Goal: Transaction & Acquisition: Purchase product/service

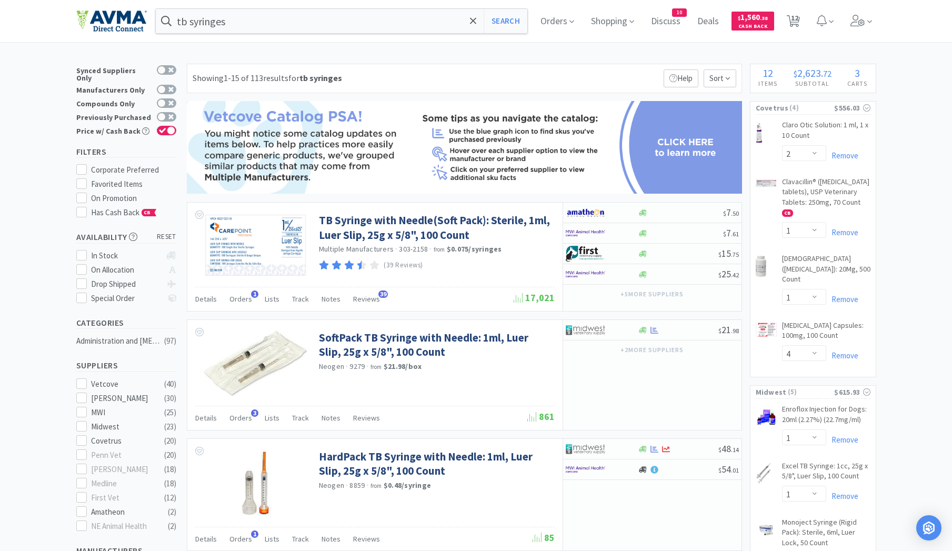
select select "2"
select select "1"
select select "4"
select select "1"
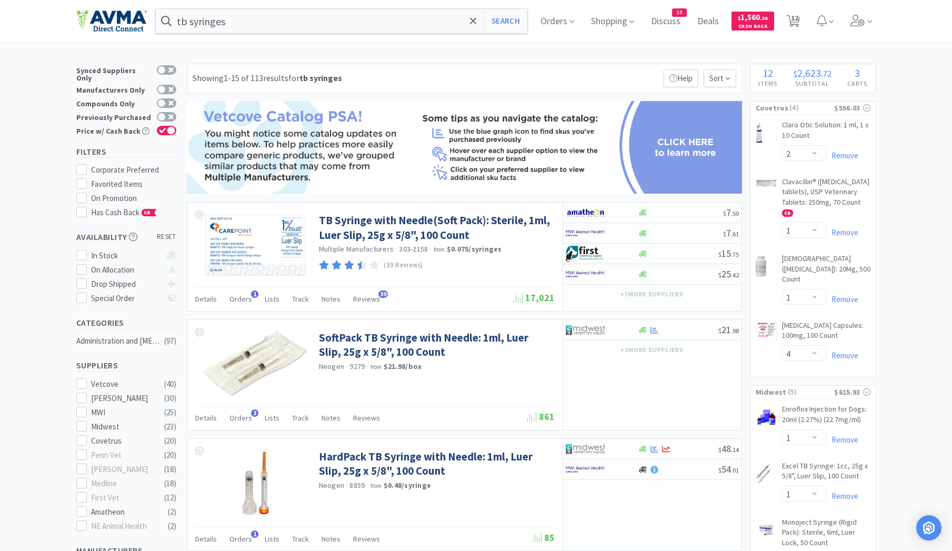
select select "1"
select select "2"
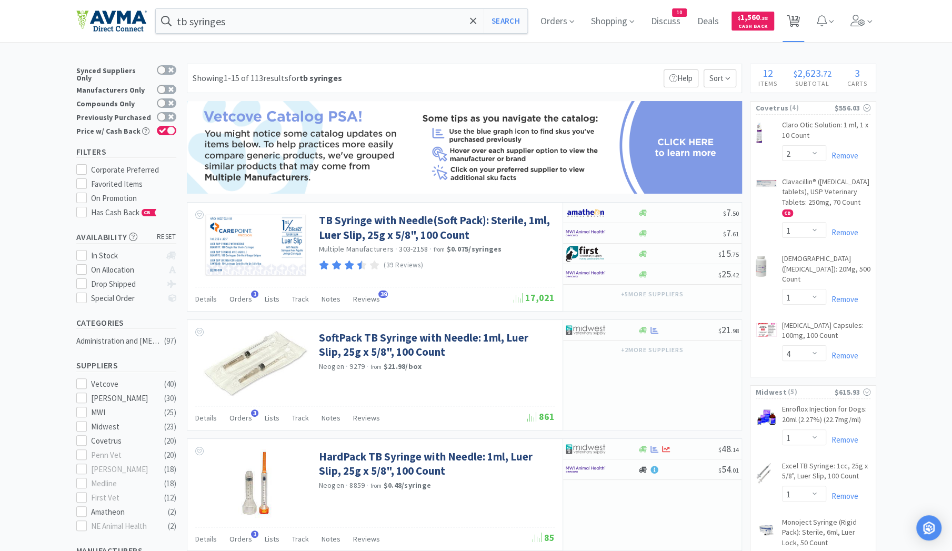
click at [798, 23] on span "12" at bounding box center [794, 18] width 7 height 42
select select "2"
select select "1"
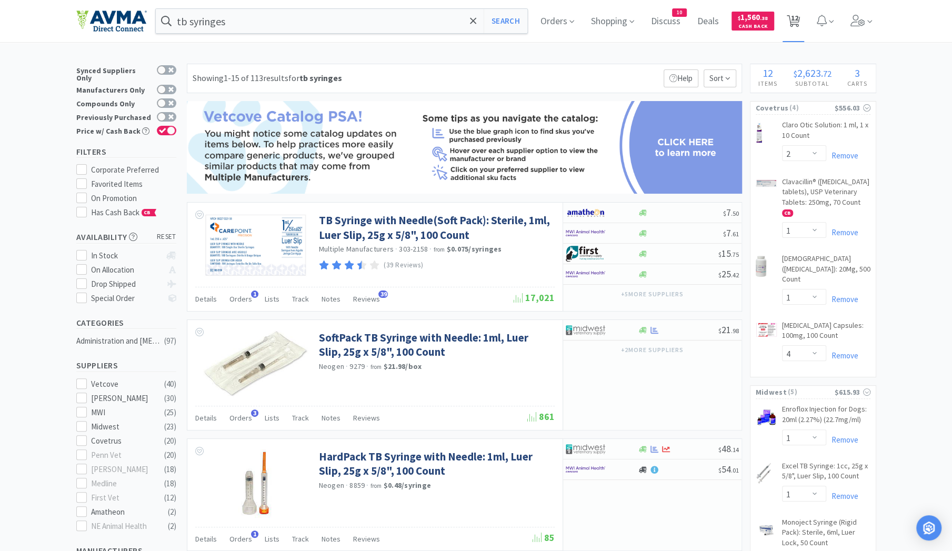
select select "4"
select select "1"
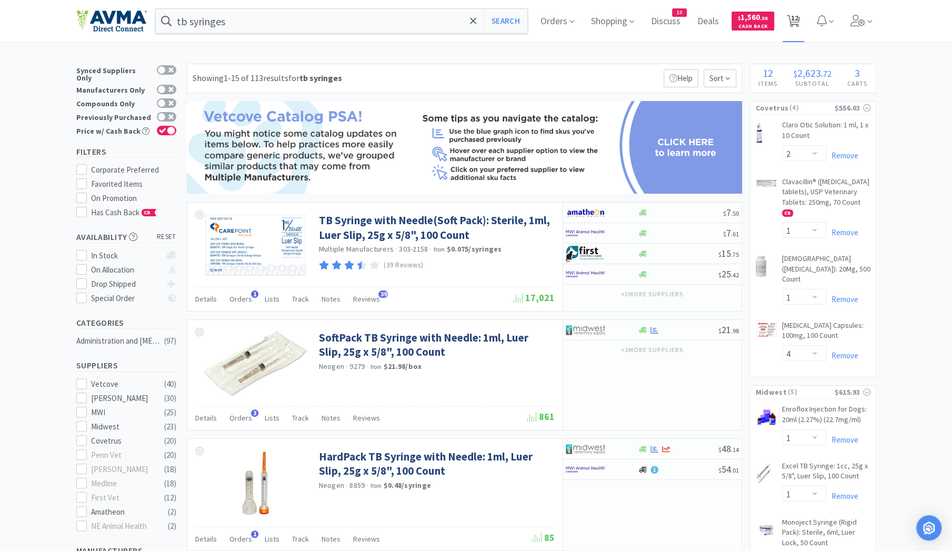
select select "2"
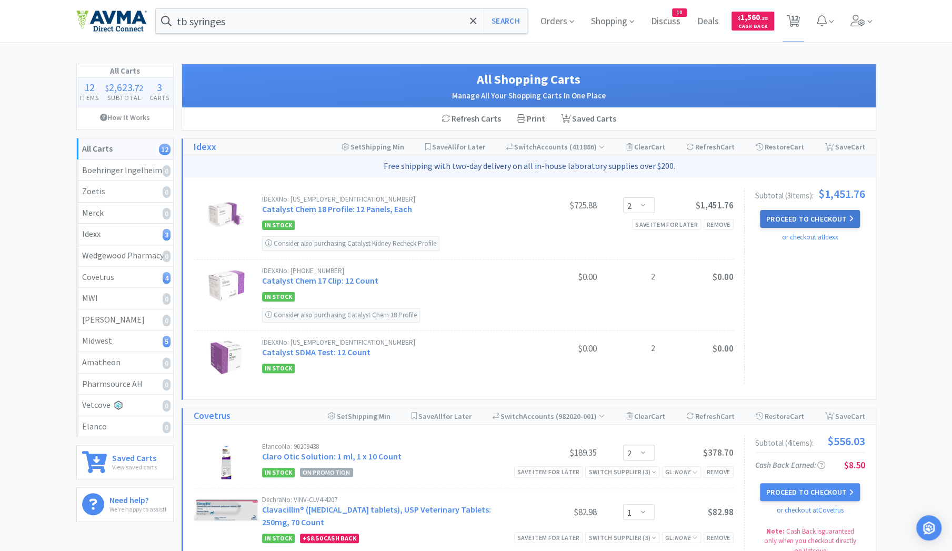
click at [792, 217] on button "Proceed to Checkout" at bounding box center [810, 219] width 100 height 18
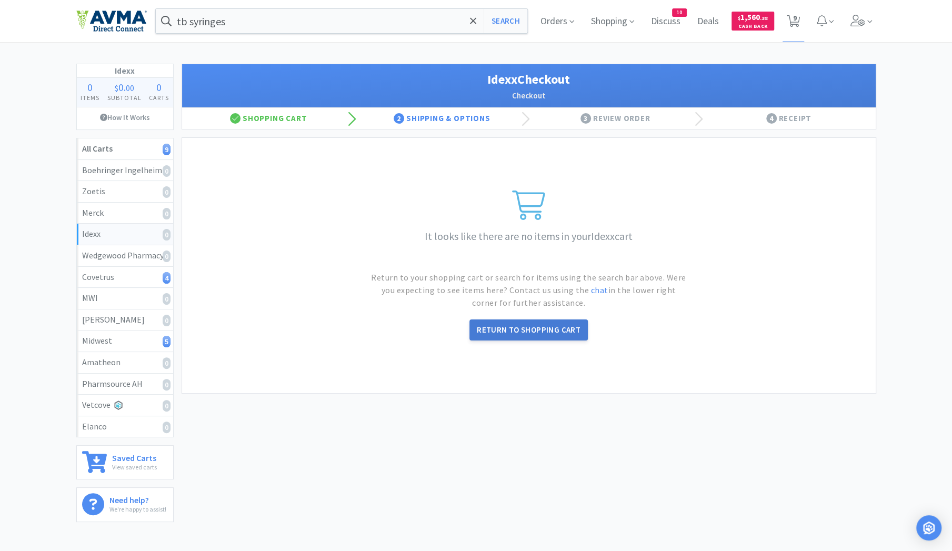
click at [554, 330] on link "Return to Shopping Cart" at bounding box center [528, 329] width 118 height 21
